Goal: Information Seeking & Learning: Find specific page/section

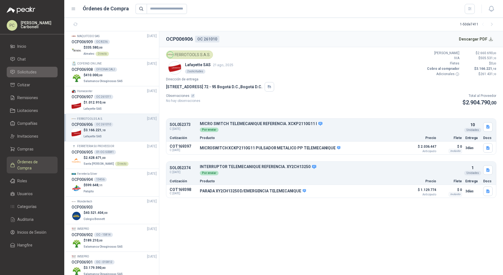
click at [38, 71] on li "Solicitudes" at bounding box center [32, 72] width 44 height 6
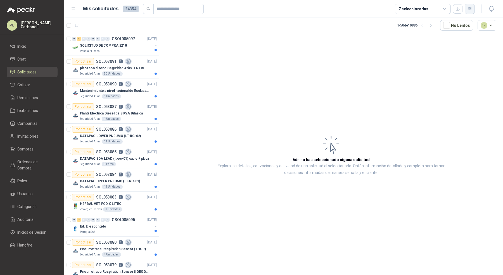
click at [470, 9] on icon "button" at bounding box center [469, 8] width 5 height 5
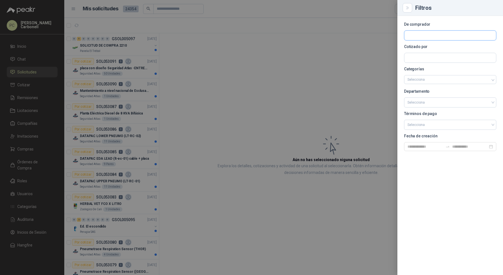
click at [452, 37] on input "text" at bounding box center [450, 35] width 92 height 9
type input "********"
click at [431, 47] on p "Carvajal Educación" at bounding box center [443, 47] width 53 height 3
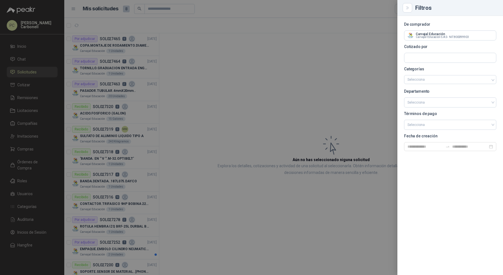
click at [134, 43] on div at bounding box center [251, 137] width 503 height 275
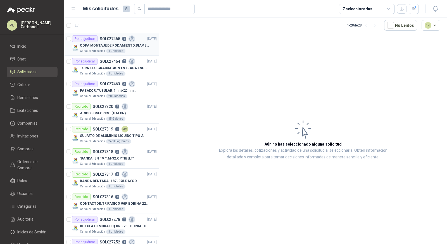
click at [93, 47] on p "COPA.MONTAJE DE RODAMIENTO.DIAMETRO 55.26-VARI-0975.TALLER" at bounding box center [115, 45] width 70 height 5
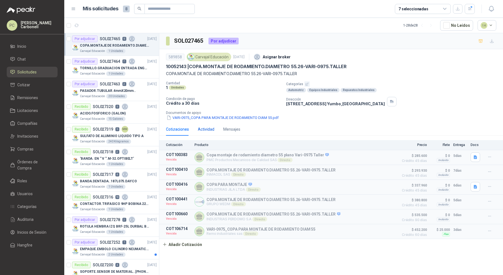
click at [204, 130] on div "Actividad" at bounding box center [206, 129] width 16 height 6
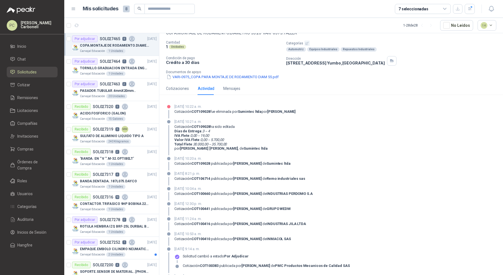
scroll to position [38, 0]
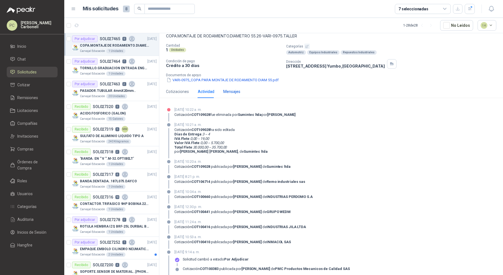
click at [228, 92] on div "Mensajes" at bounding box center [231, 92] width 17 height 6
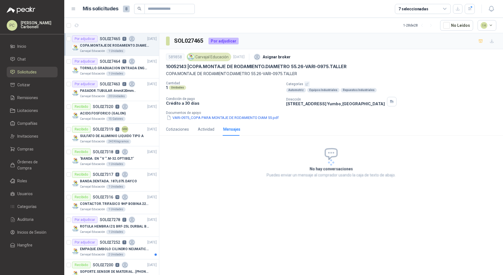
scroll to position [49, 0]
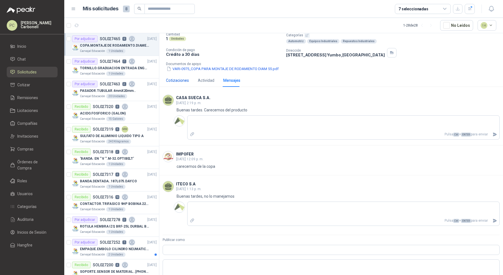
click at [180, 80] on div "Cotizaciones" at bounding box center [177, 80] width 23 height 6
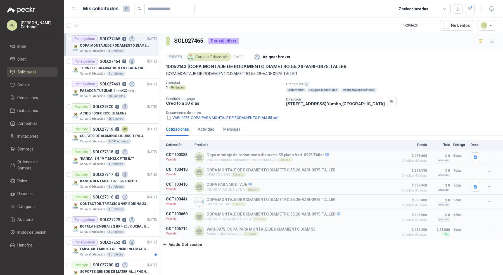
scroll to position [0, 0]
click at [137, 114] on div "ACIDO.FOSFORICO (GALON)" at bounding box center [118, 113] width 77 height 7
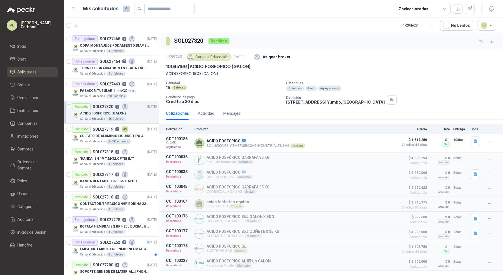
scroll to position [11, 0]
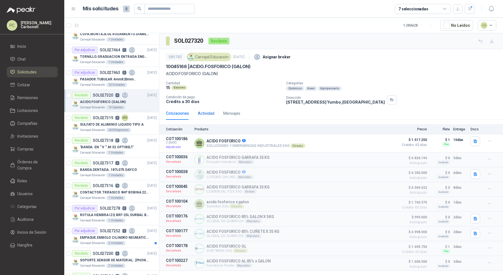
click at [205, 113] on div "Actividad" at bounding box center [206, 113] width 16 height 6
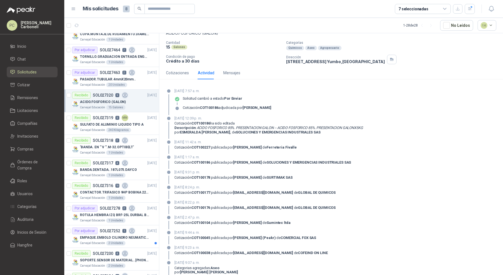
scroll to position [15, 0]
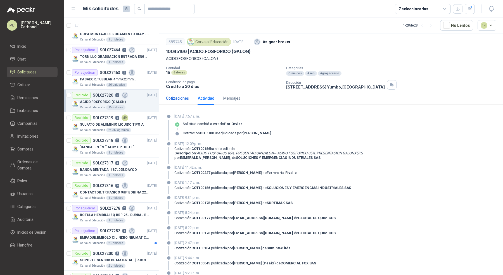
click at [172, 99] on div "Cotizaciones" at bounding box center [177, 98] width 23 height 6
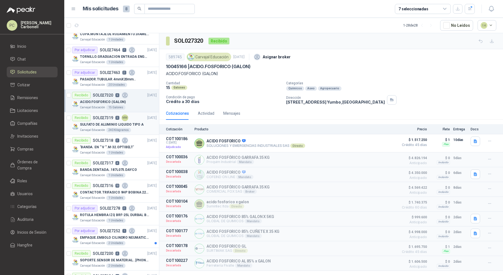
click at [118, 128] on div "240 Kilogramos" at bounding box center [118, 130] width 25 height 4
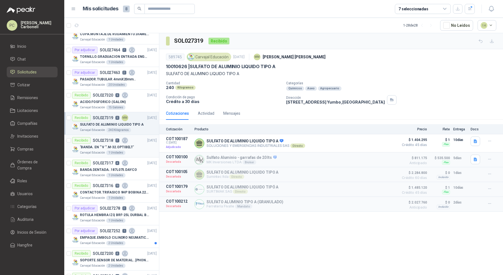
click at [140, 148] on div "'BANDA. EN '' V ''.M-32.OPTIBELT'" at bounding box center [118, 147] width 77 height 7
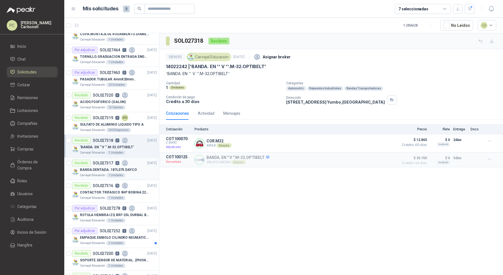
click at [84, 170] on p "BANDA.DENTADA..187L075.DAYCO" at bounding box center [108, 169] width 57 height 5
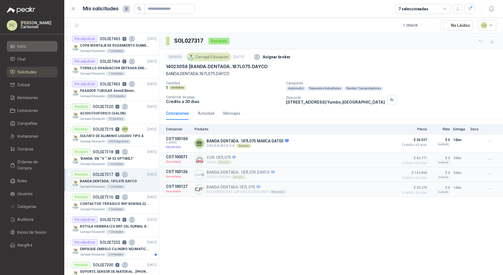
click at [39, 45] on li "Inicio" at bounding box center [32, 46] width 44 height 6
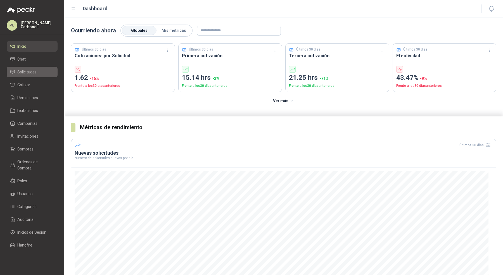
click at [45, 74] on li "Solicitudes" at bounding box center [32, 72] width 44 height 6
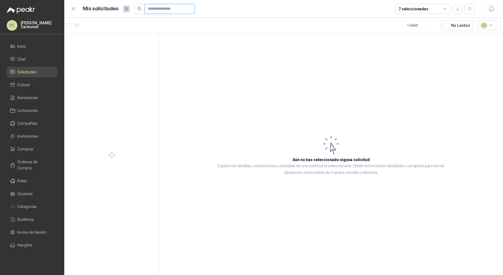
click at [159, 7] on input "text" at bounding box center [167, 8] width 39 height 9
type input "*"
type input "*****"
click at [132, 50] on div "Seguridad Atlas 50 Unidades" at bounding box center [118, 51] width 77 height 4
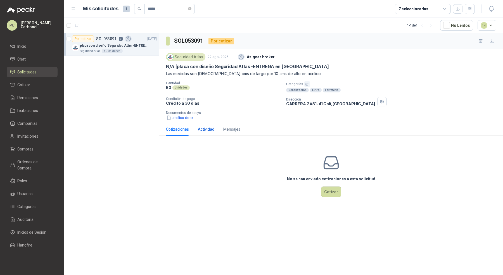
click at [200, 127] on div "Actividad" at bounding box center [206, 129] width 16 height 6
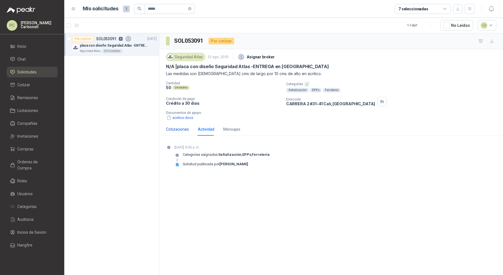
click at [182, 129] on div "Cotizaciones" at bounding box center [177, 129] width 23 height 6
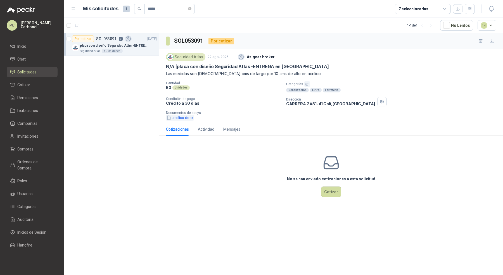
click at [184, 118] on button "acrilico.docx" at bounding box center [180, 118] width 28 height 6
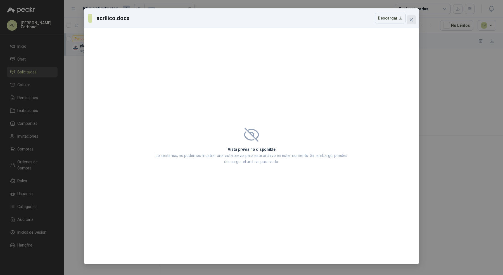
click at [411, 20] on icon "close" at bounding box center [411, 19] width 3 height 3
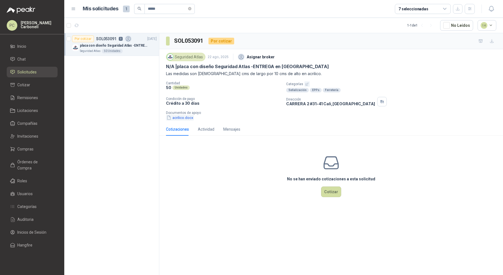
click at [187, 118] on button "acrilico.docx" at bounding box center [180, 118] width 28 height 6
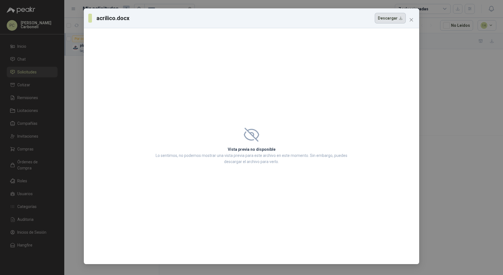
click at [388, 19] on button "Descargar" at bounding box center [390, 18] width 31 height 11
click at [412, 18] on icon "close" at bounding box center [411, 20] width 4 height 4
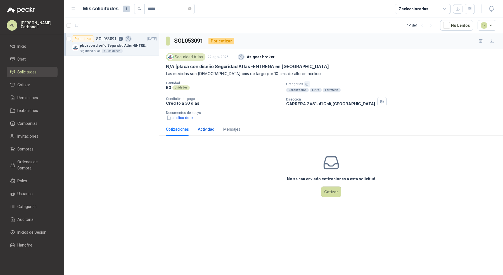
click at [210, 130] on div "Actividad" at bounding box center [206, 129] width 16 height 6
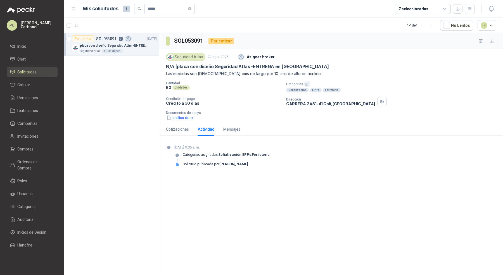
click at [224, 165] on strong "[PERSON_NAME]" at bounding box center [233, 164] width 28 height 4
click at [260, 164] on div "Solicitud publicada por [PERSON_NAME]" at bounding box center [221, 166] width 95 height 9
click at [219, 184] on div "SOL053091 Por cotizar Seguridad Atlas [DATE] Asignar broker N/A | placa con dis…" at bounding box center [331, 155] width 344 height 244
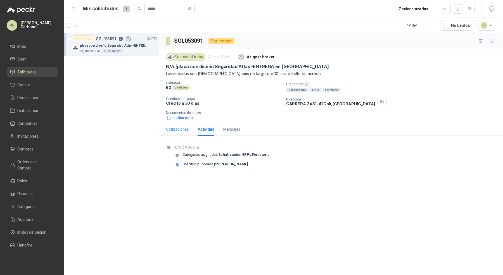
click at [182, 123] on div "Cotizaciones" at bounding box center [177, 129] width 23 height 13
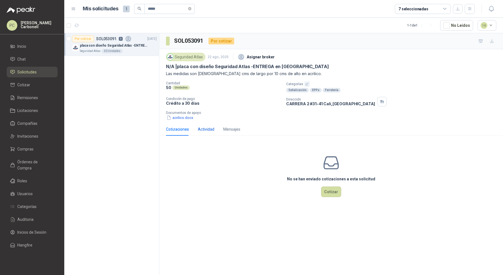
click at [202, 131] on div "Actividad" at bounding box center [206, 129] width 16 height 6
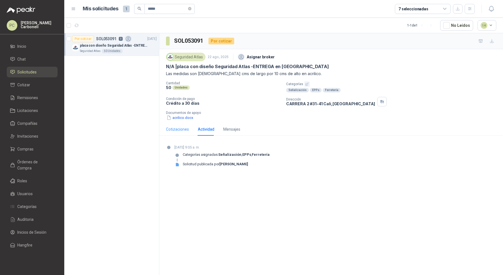
click at [179, 133] on div "Cotizaciones" at bounding box center [177, 129] width 23 height 13
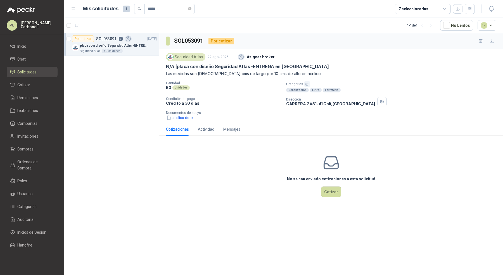
click at [180, 130] on div "Cotizaciones" at bounding box center [177, 129] width 23 height 6
click at [126, 49] on div "Seguridad Atlas 50 Unidades" at bounding box center [118, 51] width 77 height 4
click at [38, 50] on link "Inicio" at bounding box center [32, 46] width 51 height 11
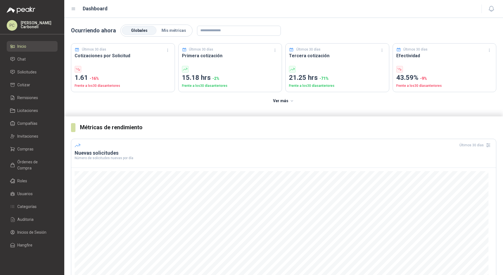
scroll to position [29, 0]
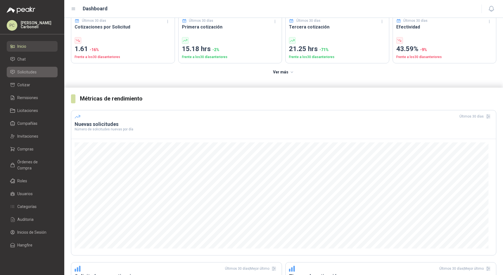
click at [32, 72] on span "Solicitudes" at bounding box center [26, 72] width 19 height 6
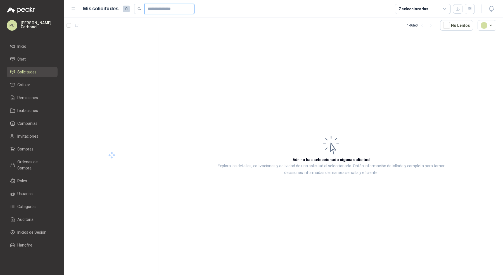
click at [158, 7] on input "text" at bounding box center [167, 8] width 39 height 9
paste input "**********"
type input "**********"
click at [119, 50] on div "Valores Atlas" at bounding box center [116, 51] width 72 height 4
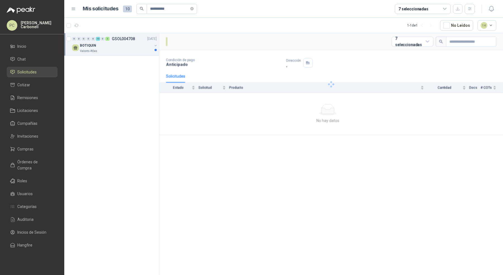
click at [119, 50] on div "Valores Atlas" at bounding box center [116, 51] width 72 height 4
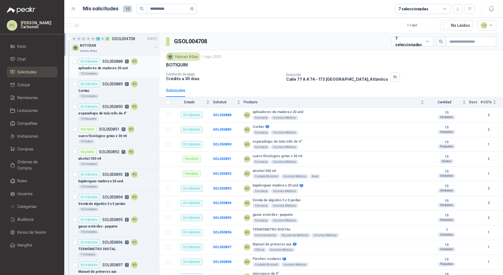
click at [113, 67] on p "aplicadores de madera x 20 und" at bounding box center [102, 68] width 49 height 5
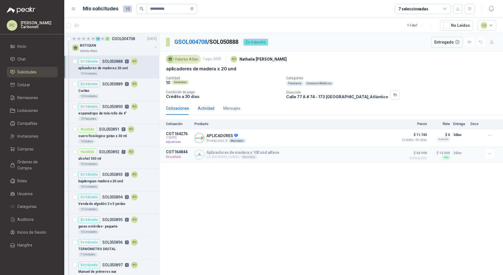
click at [205, 108] on div "Actividad" at bounding box center [206, 108] width 16 height 6
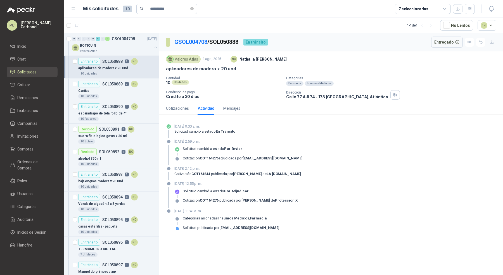
click at [108, 58] on div "En tránsito SOL050888 2 NO" at bounding box center [108, 61] width 60 height 7
click at [111, 51] on div "Valores Atlas" at bounding box center [116, 51] width 72 height 4
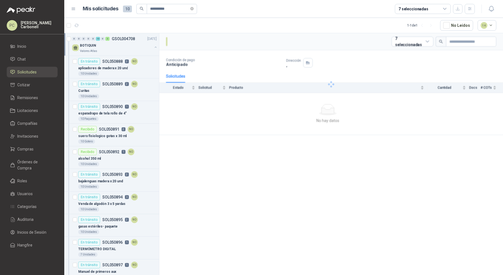
click at [111, 51] on div "Valores Atlas" at bounding box center [116, 51] width 72 height 4
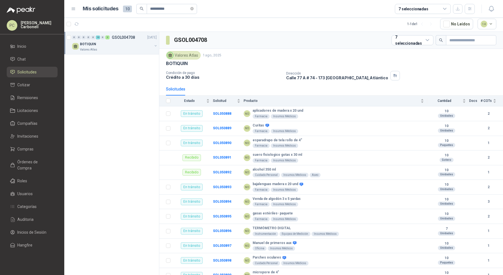
click at [125, 52] on div "0 0 0 0 0 10 0 2 GSOL004708 [DATE] BOTIQUIN Valores Atlas" at bounding box center [111, 43] width 95 height 23
click at [126, 43] on div "BOTIQUIN" at bounding box center [116, 44] width 72 height 7
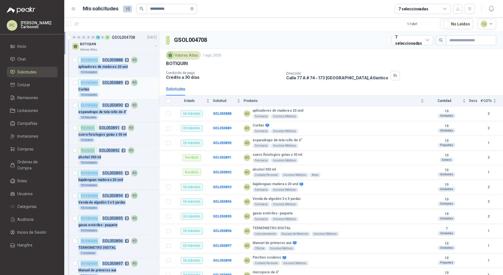
click at [141, 88] on div "Curitas" at bounding box center [117, 89] width 79 height 7
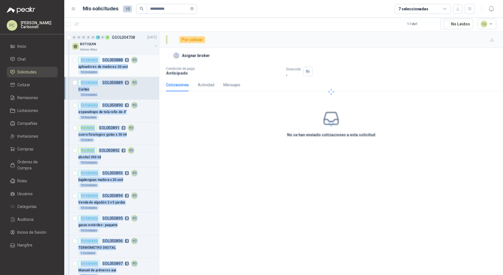
click at [139, 68] on div "aplicadores de madera x 20 und" at bounding box center [117, 66] width 79 height 7
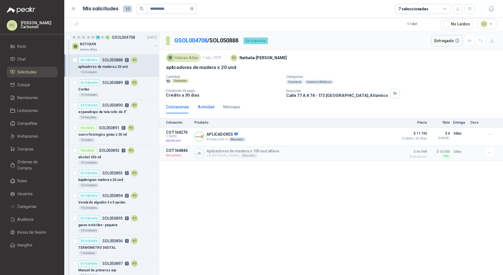
click at [207, 106] on div "Actividad" at bounding box center [206, 107] width 16 height 6
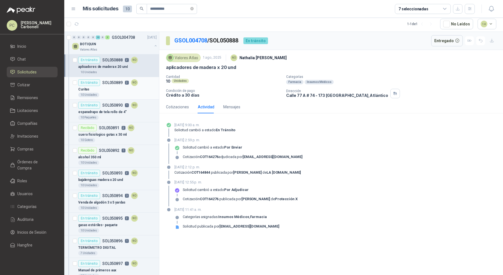
click at [137, 89] on div "Curitas" at bounding box center [117, 89] width 79 height 7
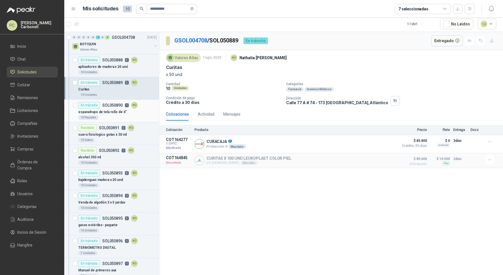
click at [141, 111] on div "esparadrapo de tela rollo de 4”" at bounding box center [117, 112] width 79 height 7
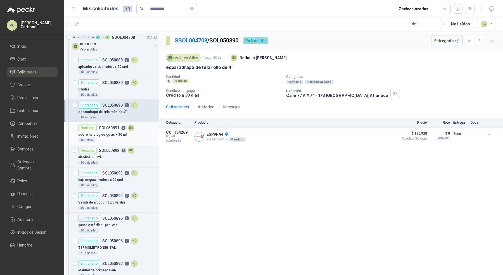
click at [136, 131] on div "suero fisiologico gotas x 30 ml" at bounding box center [117, 134] width 79 height 7
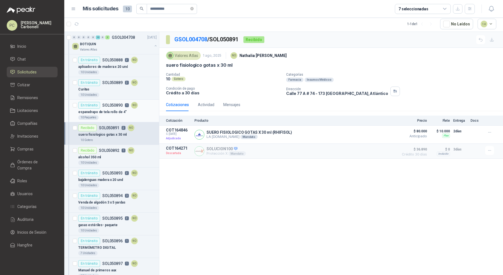
click at [138, 113] on div "esparadrapo de tela rollo de 4”" at bounding box center [117, 112] width 79 height 7
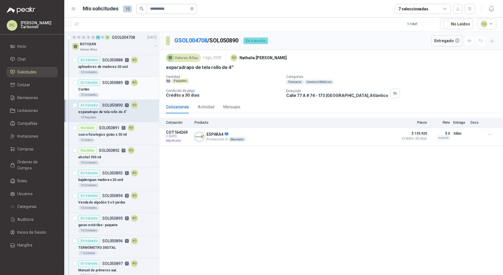
click at [144, 88] on div "Curitas" at bounding box center [117, 89] width 79 height 7
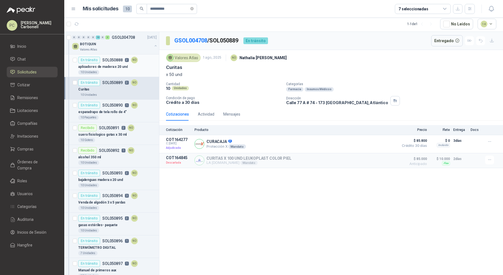
click at [146, 63] on div "En tránsito SOL050888 2 NO" at bounding box center [117, 60] width 79 height 7
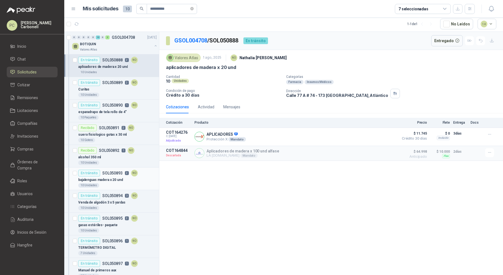
click at [135, 177] on div "bajalenguas madera x 20 und" at bounding box center [117, 180] width 79 height 7
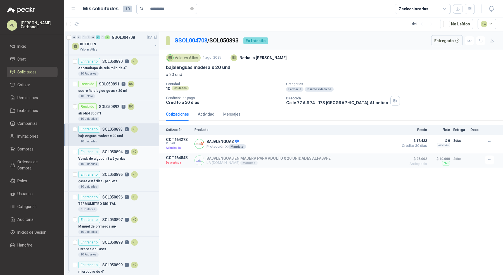
scroll to position [45, 0]
click at [142, 158] on div "Venda de algodón 3 x 5 yardas" at bounding box center [117, 158] width 79 height 7
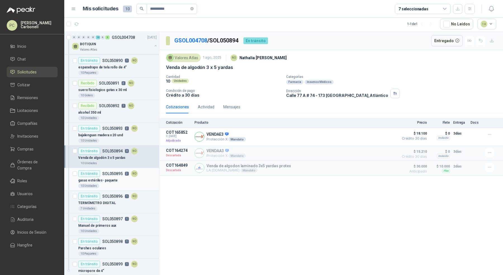
click at [144, 175] on div "En tránsito SOL050895 2 NO" at bounding box center [117, 173] width 79 height 7
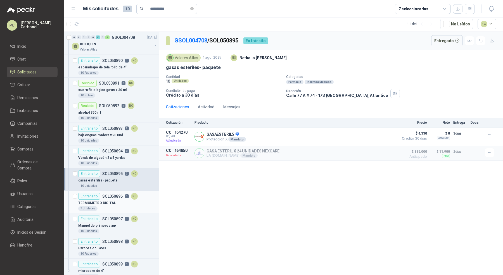
click at [143, 200] on div "TERMÓMETRO DIGITAL" at bounding box center [117, 203] width 79 height 7
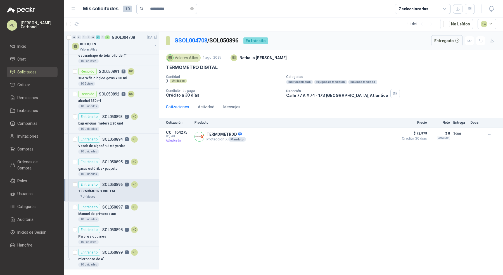
scroll to position [56, 0]
click at [145, 184] on div "En tránsito SOL050896 1 NO" at bounding box center [117, 185] width 79 height 7
click at [144, 190] on div "TERMÓMETRO DIGITAL" at bounding box center [117, 191] width 79 height 7
click at [144, 213] on div "Manuel de primeros aux" at bounding box center [117, 214] width 79 height 7
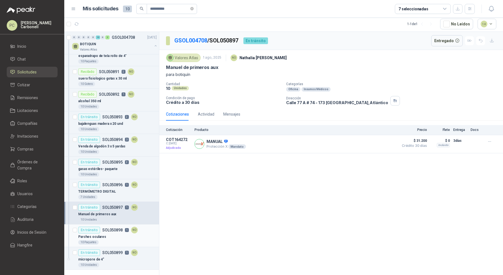
click at [144, 240] on div "10 Paquetes" at bounding box center [117, 242] width 79 height 4
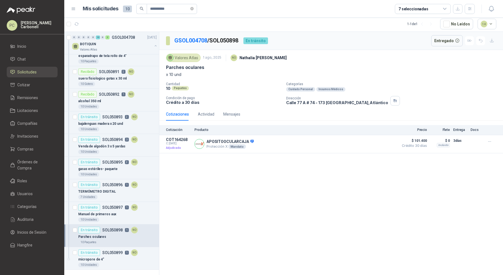
click at [144, 237] on div "Parches oculares" at bounding box center [117, 237] width 79 height 7
click at [144, 260] on div "micropore de 4"" at bounding box center [117, 259] width 79 height 7
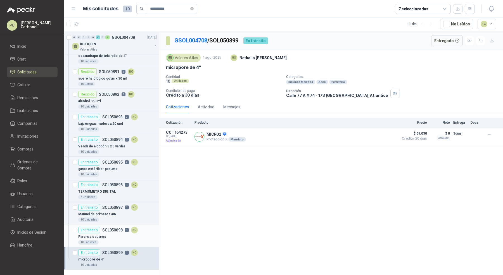
scroll to position [56, 0]
click at [36, 57] on li "Chat" at bounding box center [32, 59] width 44 height 6
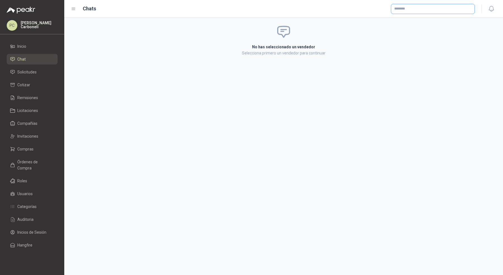
click at [411, 6] on input "text" at bounding box center [432, 8] width 83 height 9
type input "**********"
click at [414, 23] on span "Inversión y Hogar S.A.S -" at bounding box center [419, 24] width 30 height 3
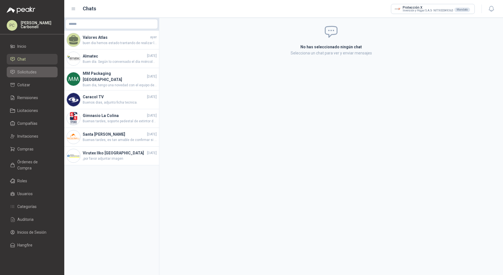
click at [34, 72] on span "Solicitudes" at bounding box center [26, 72] width 19 height 6
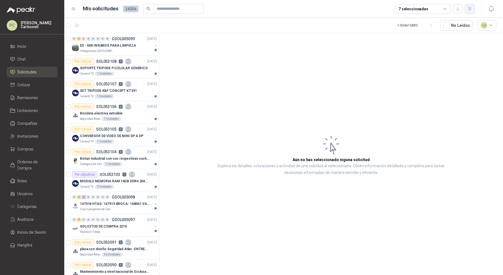
click at [467, 10] on icon "button" at bounding box center [469, 8] width 5 height 5
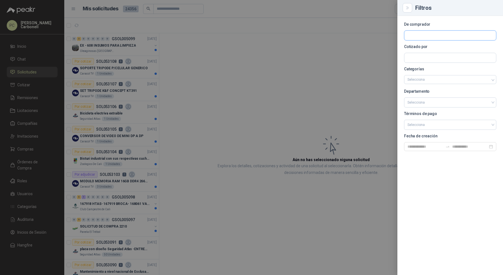
click at [435, 36] on input "text" at bounding box center [450, 35] width 92 height 9
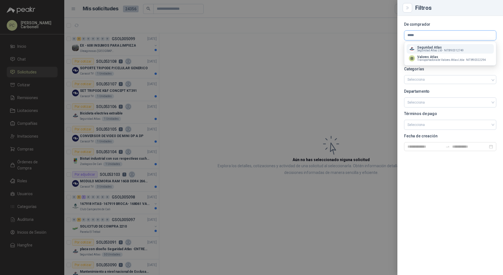
type input "*****"
click at [430, 46] on p "Seguridad Atlas" at bounding box center [440, 47] width 46 height 3
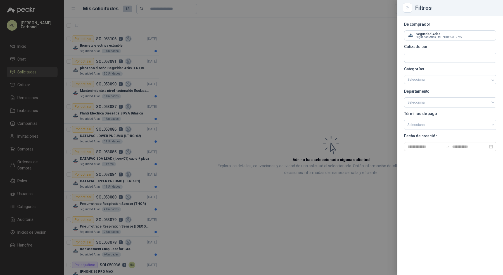
click at [201, 150] on div at bounding box center [251, 137] width 503 height 275
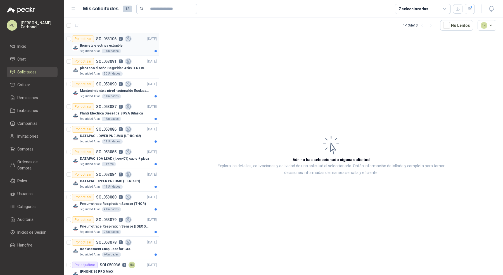
click at [129, 45] on div "Bicicleta electriva extraible" at bounding box center [118, 45] width 77 height 7
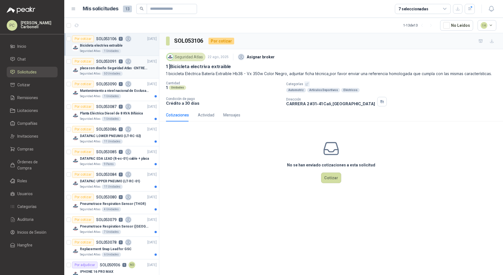
click at [131, 63] on div "Por cotizar SOL053091 0 [DATE]" at bounding box center [114, 61] width 85 height 7
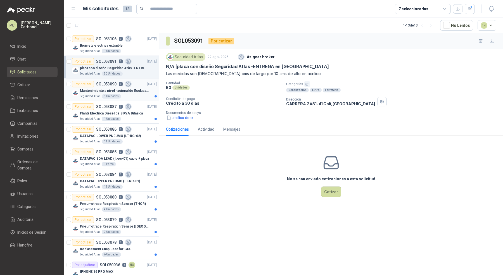
click at [141, 90] on p "Mantenimiento a nivel nacional de Esclusas de Seguridad" at bounding box center [115, 90] width 70 height 5
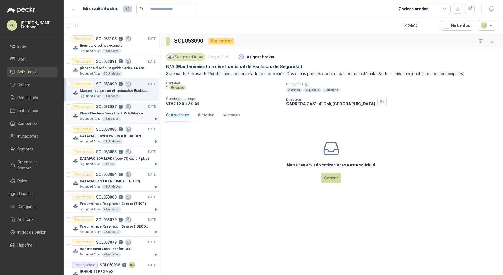
click at [135, 112] on p "Planta Eléctrica Diesel de 8 KVA Bifásica" at bounding box center [111, 113] width 63 height 5
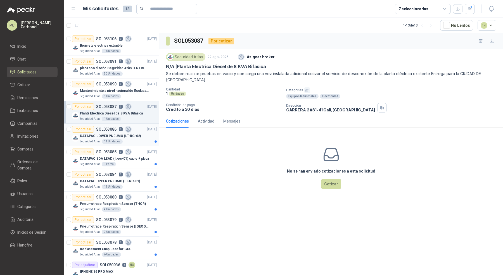
click at [136, 134] on p "DATAPAC LOWER PNEUMO (LT-RC-02)" at bounding box center [110, 136] width 61 height 5
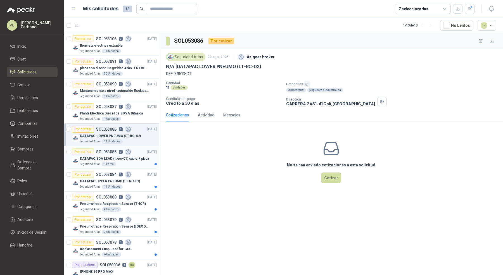
click at [139, 157] on p "DATAPAC EDA LEAD (lt-ec-01) cable + placa" at bounding box center [114, 158] width 69 height 5
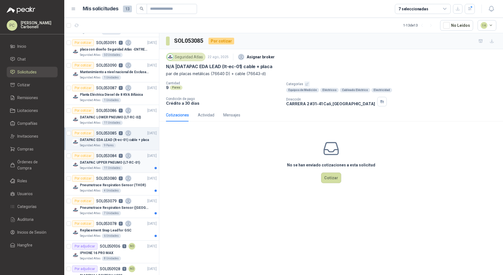
scroll to position [40, 0]
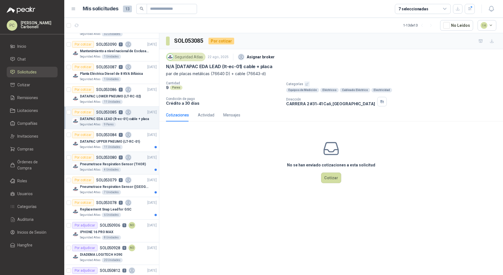
click at [133, 157] on div "Por cotizar SOL053080 0 [DATE]" at bounding box center [114, 157] width 85 height 7
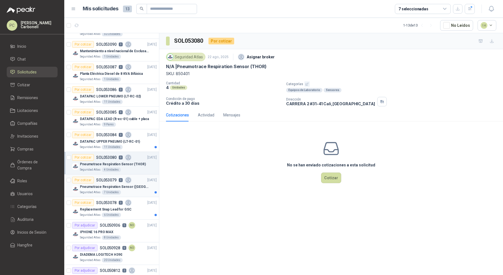
click at [136, 184] on p "Pneumotrace Respiration Sensor ([GEOGRAPHIC_DATA])" at bounding box center [115, 186] width 70 height 5
click at [134, 213] on div "Seguridad Atlas 6 Unidades" at bounding box center [118, 215] width 77 height 4
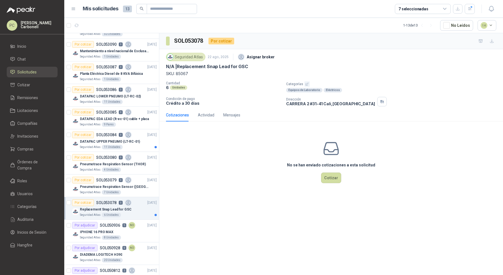
scroll to position [56, 0]
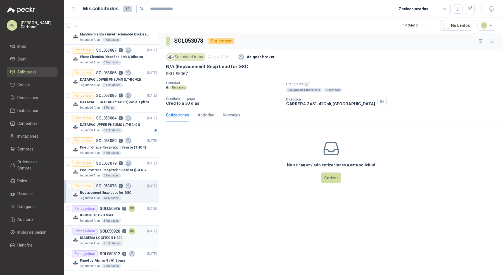
click at [141, 226] on article "Por adjudicar SOL050928 9 NO [DATE] DIADEMA LOGITECH H390 Seguridad Atlas 20 Un…" at bounding box center [111, 237] width 95 height 23
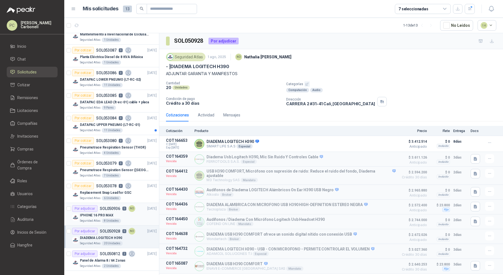
click at [143, 216] on div "IPHONE 16 PRO MAX" at bounding box center [118, 215] width 77 height 7
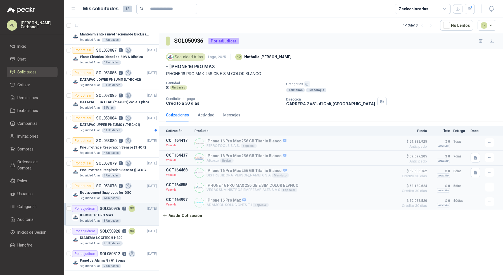
click at [141, 199] on div "Seguridad Atlas 6 Unidades" at bounding box center [118, 198] width 77 height 4
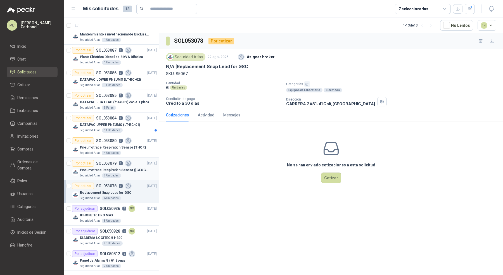
click at [137, 176] on div "Seguridad Atlas 7 Unidades" at bounding box center [118, 176] width 77 height 4
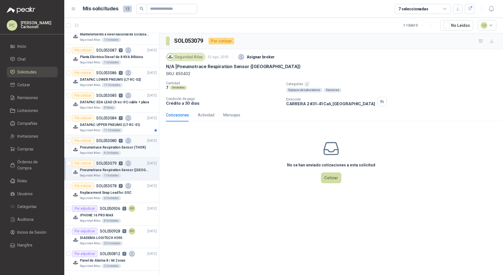
click at [141, 152] on div "Seguridad Atlas 4 Unidades" at bounding box center [118, 153] width 77 height 4
click at [142, 180] on article "Por cotizar SOL053078 0 [DATE] Replacement Snap Lead for GSC Seguridad Atlas 6 …" at bounding box center [111, 191] width 95 height 23
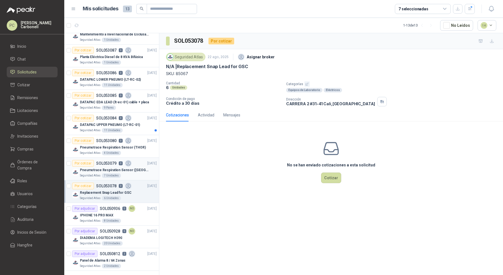
click at [142, 175] on div "Seguridad Atlas 7 Unidades" at bounding box center [118, 176] width 77 height 4
click at [135, 186] on div "Por cotizar SOL053078 0 [DATE]" at bounding box center [114, 186] width 85 height 7
click at [138, 175] on div "Seguridad Atlas 7 Unidades" at bounding box center [118, 176] width 77 height 4
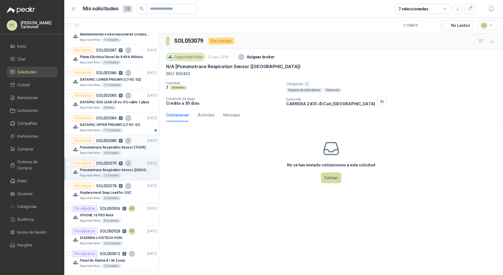
click at [143, 144] on div "Pneumotrace Respiration Sensor (THOR)" at bounding box center [118, 147] width 77 height 7
click at [144, 127] on div "DATAPAC UPPER PNEUMO (LT-RC-01)" at bounding box center [118, 125] width 77 height 7
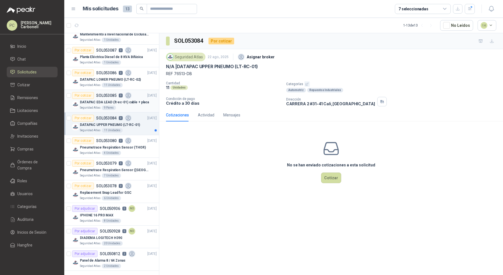
click at [144, 108] on div "Seguridad Atlas 9 Pares" at bounding box center [118, 108] width 77 height 4
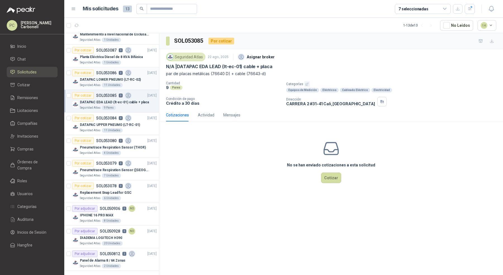
click at [144, 80] on div "DATAPAC LOWER PNEUMO (LT-RC-02)" at bounding box center [118, 79] width 77 height 7
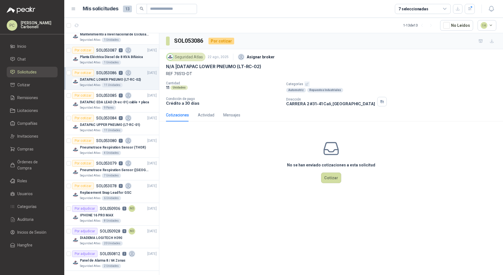
click at [142, 55] on div "Planta Eléctrica Diesel de 8 KVA Bifásica" at bounding box center [118, 57] width 77 height 7
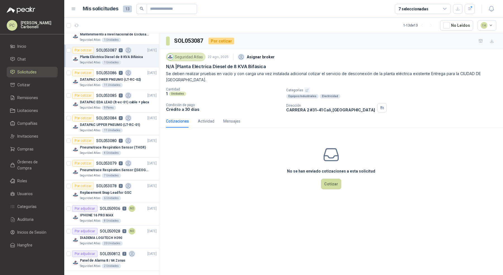
click at [197, 122] on div "Cotizaciones Actividad Mensajes" at bounding box center [203, 121] width 74 height 13
click at [202, 122] on div "Actividad" at bounding box center [206, 121] width 16 height 6
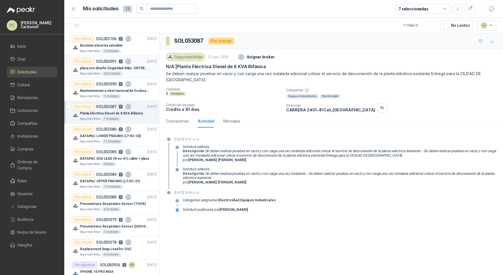
click at [134, 72] on div "Seguridad Atlas 50 Unidades" at bounding box center [118, 74] width 77 height 4
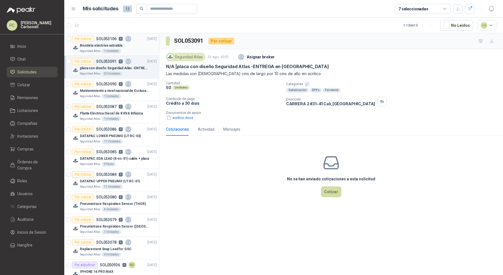
click at [140, 52] on div "Seguridad Atlas 1 Unidades" at bounding box center [118, 51] width 77 height 4
